Goal: Task Accomplishment & Management: Manage account settings

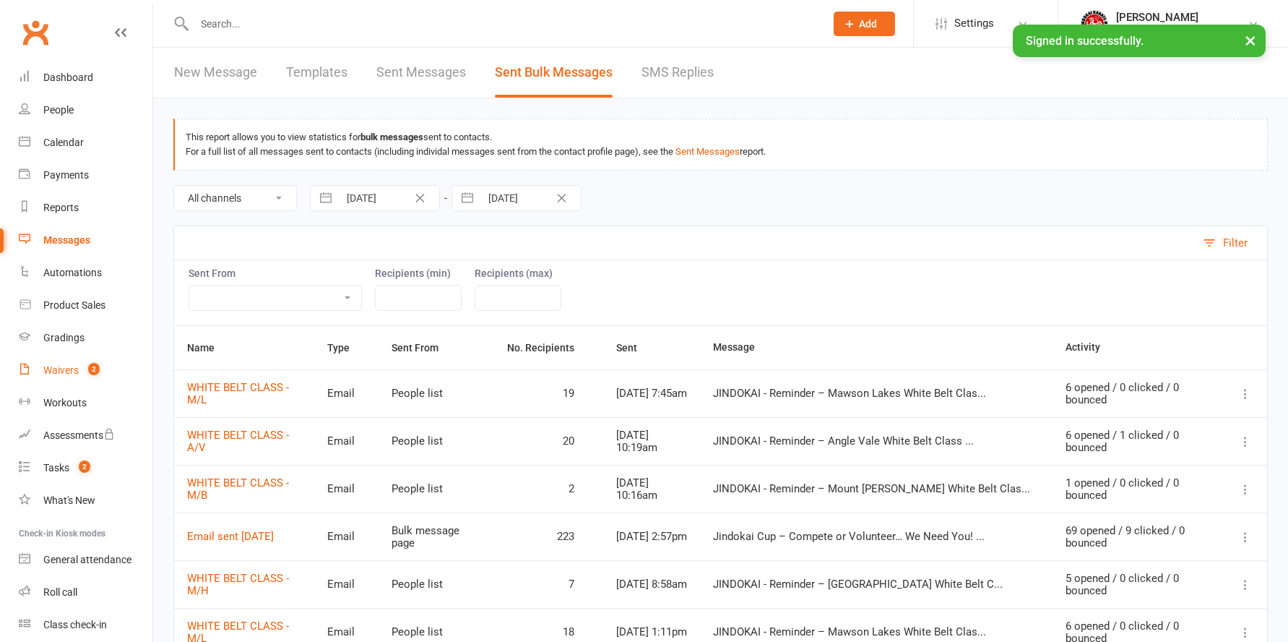
click at [57, 368] on div "Waivers" at bounding box center [60, 370] width 35 height 12
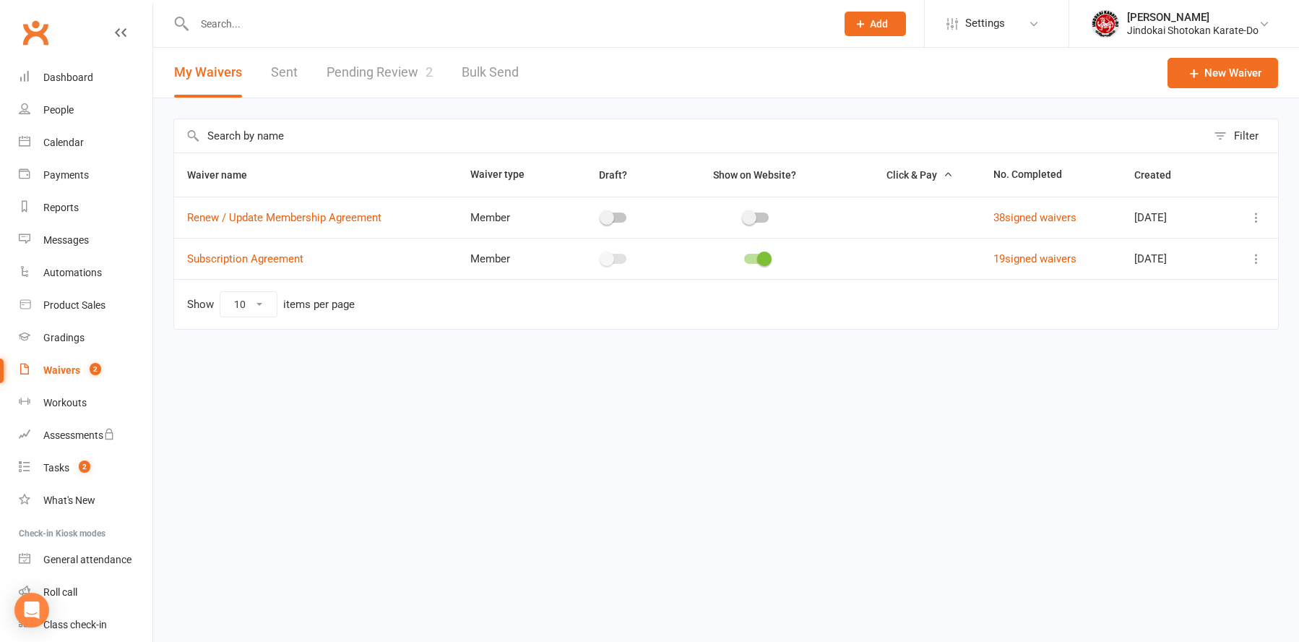
click at [378, 79] on link "Pending Review 2" at bounding box center [380, 73] width 106 height 50
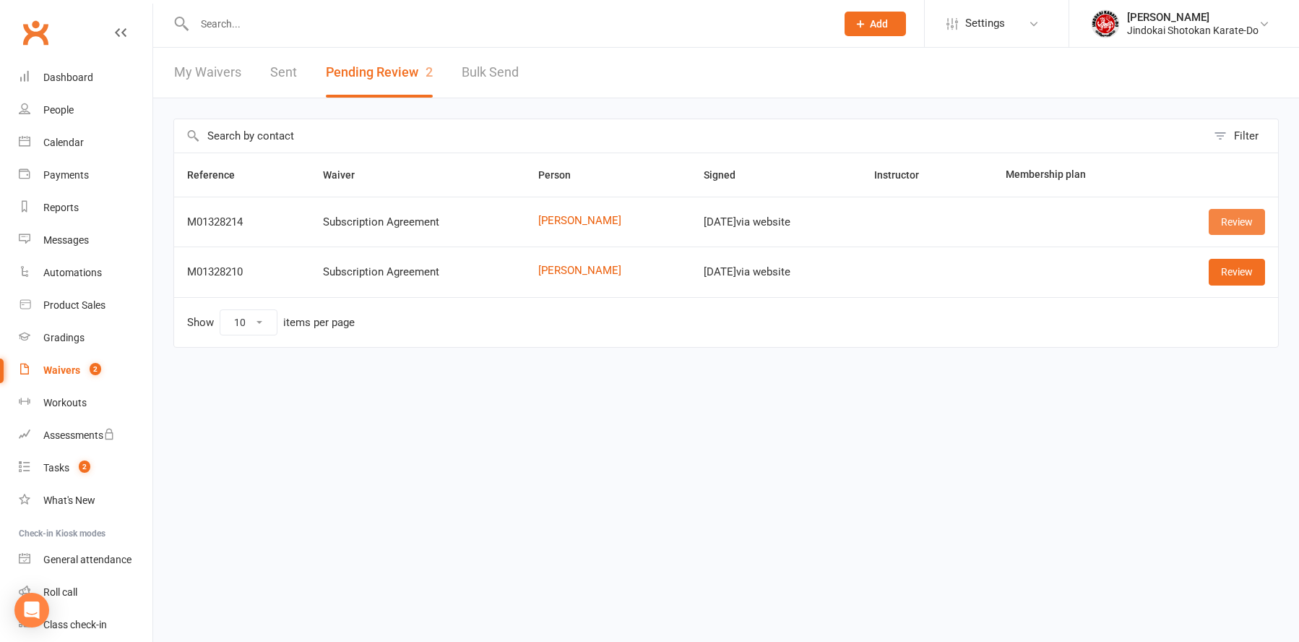
click at [1223, 218] on link "Review" at bounding box center [1237, 222] width 56 height 26
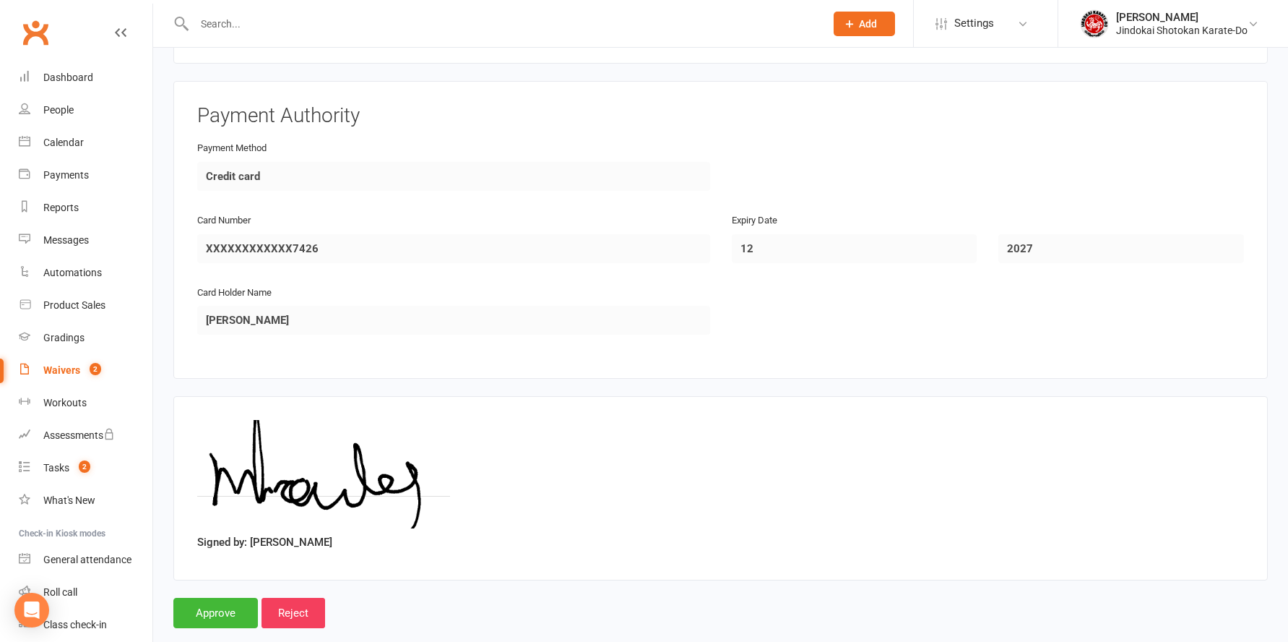
scroll to position [1503, 0]
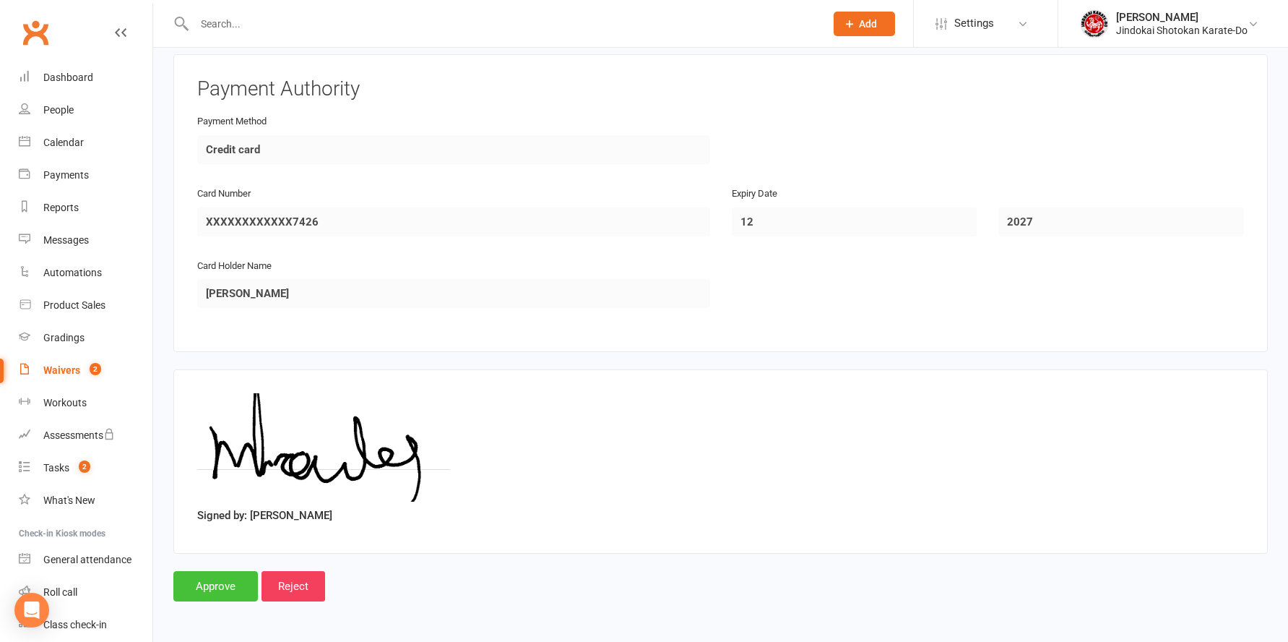
click at [215, 588] on input "Approve" at bounding box center [215, 586] width 85 height 30
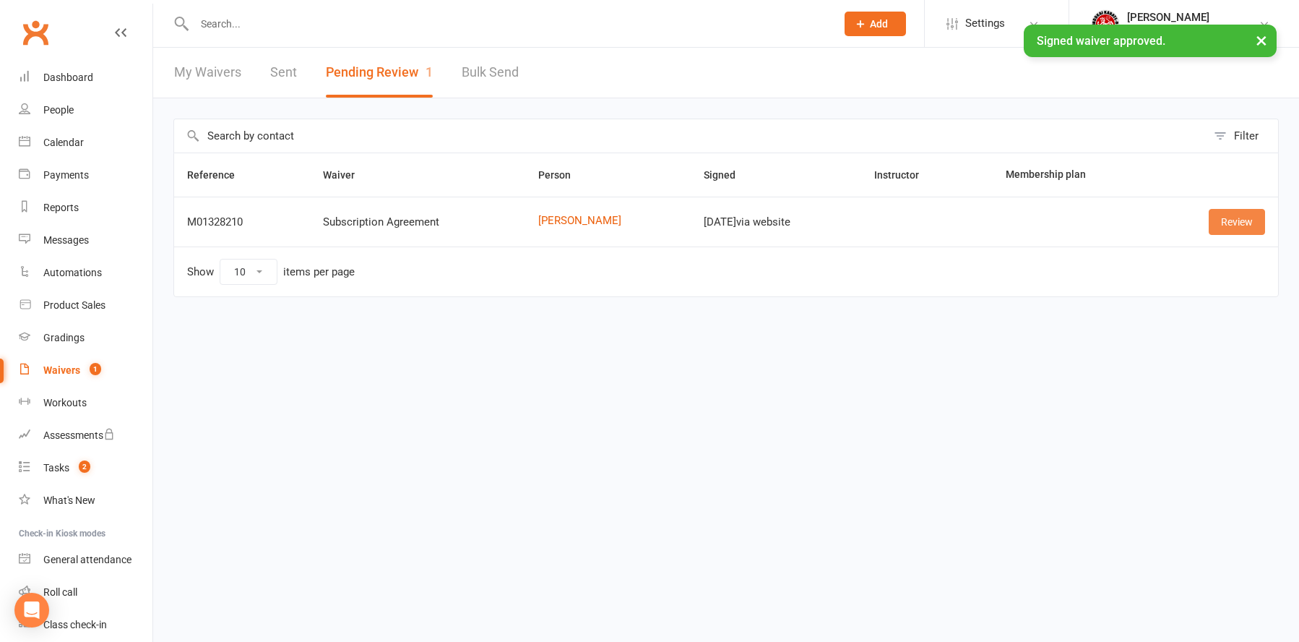
click at [1239, 228] on link "Review" at bounding box center [1237, 222] width 56 height 26
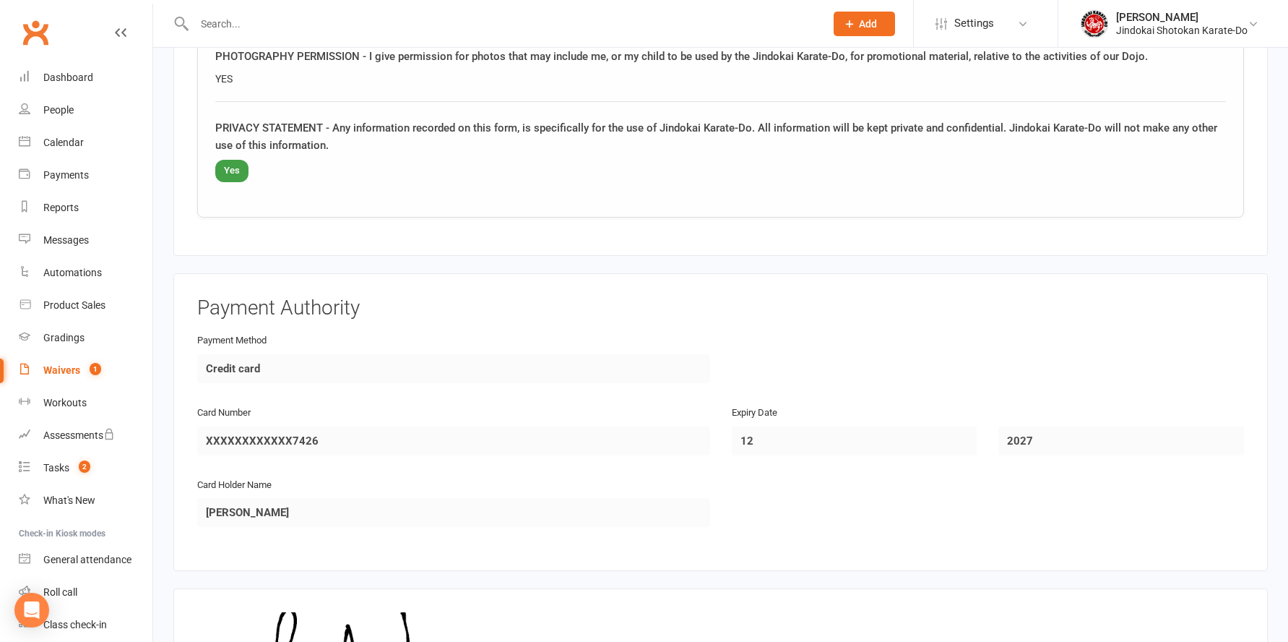
scroll to position [1503, 0]
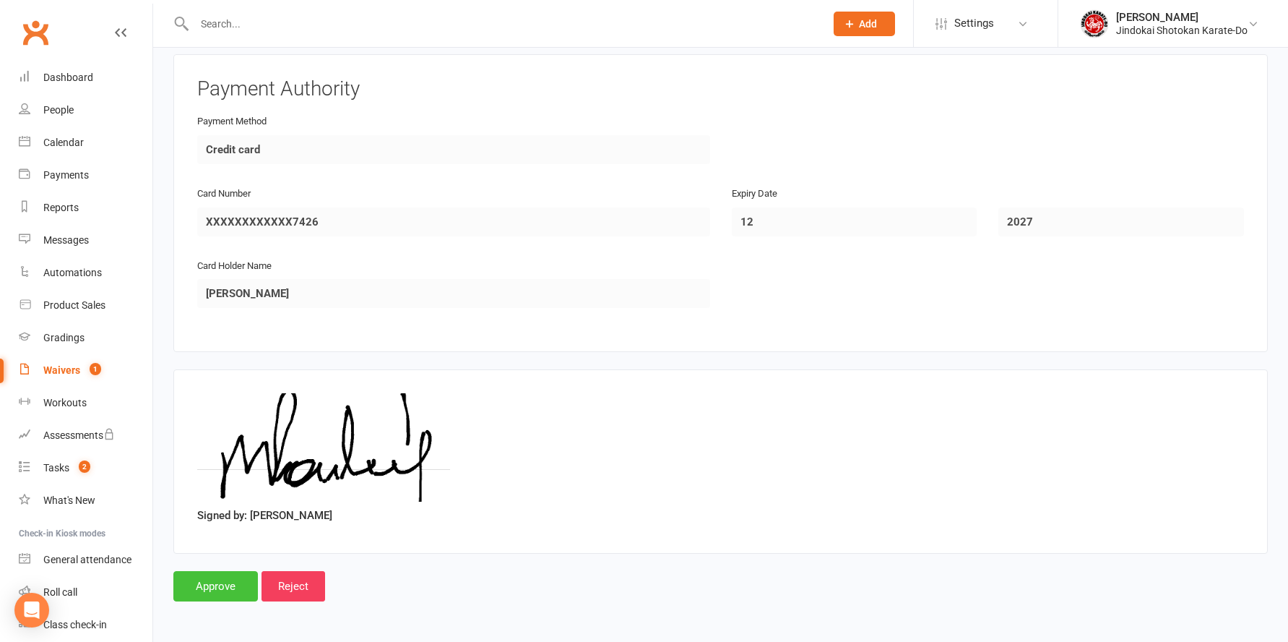
click at [205, 586] on input "Approve" at bounding box center [215, 586] width 85 height 30
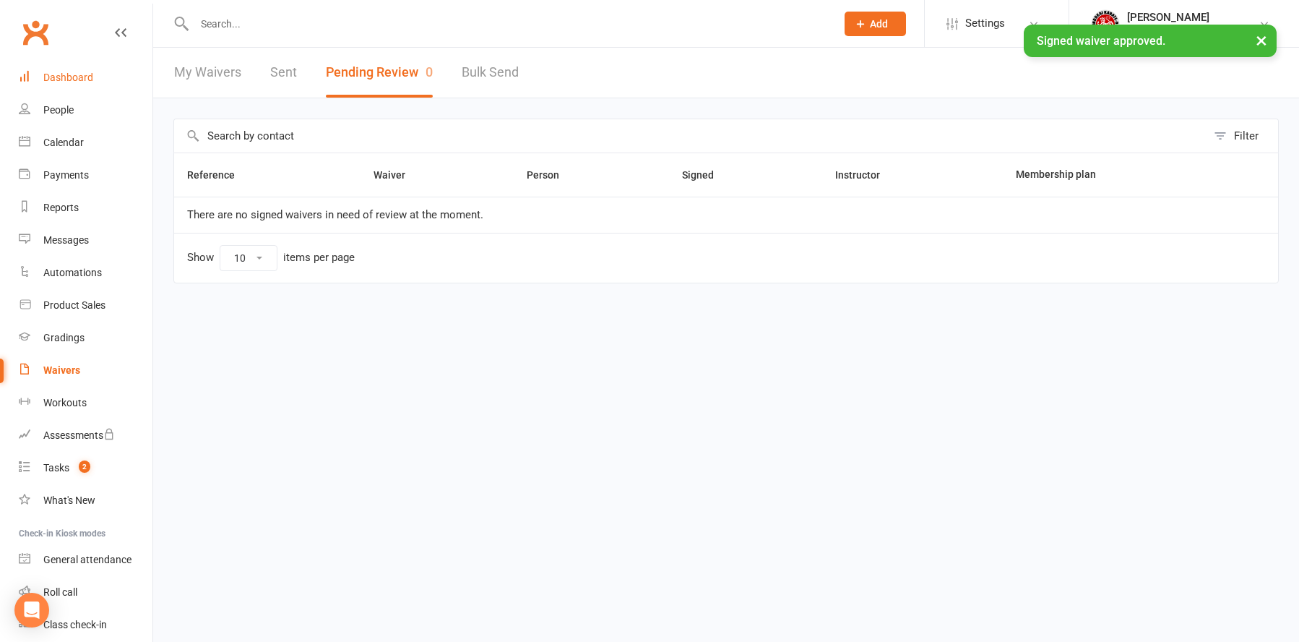
click at [69, 77] on div "Dashboard" at bounding box center [68, 78] width 50 height 12
